Goal: Navigation & Orientation: Find specific page/section

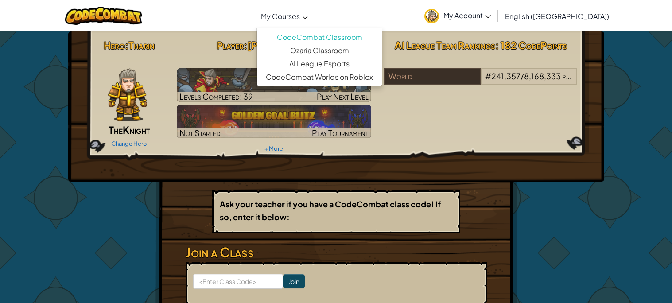
click at [300, 19] on span "My Courses" at bounding box center [280, 16] width 39 height 9
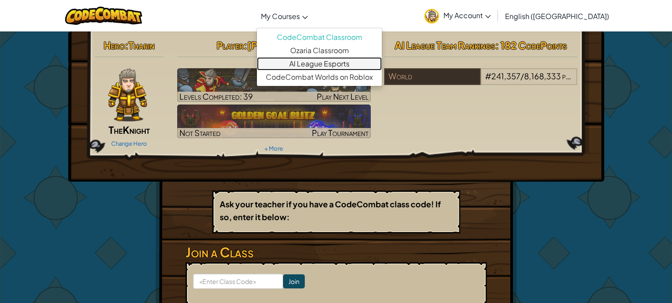
click at [358, 62] on link "AI League Esports" at bounding box center [319, 63] width 125 height 13
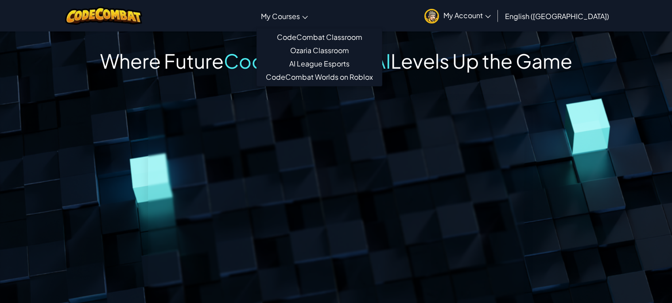
click at [300, 19] on span "My Courses" at bounding box center [280, 16] width 39 height 9
click at [346, 39] on link "CodeCombat Classroom" at bounding box center [319, 37] width 125 height 13
